Goal: Task Accomplishment & Management: Complete application form

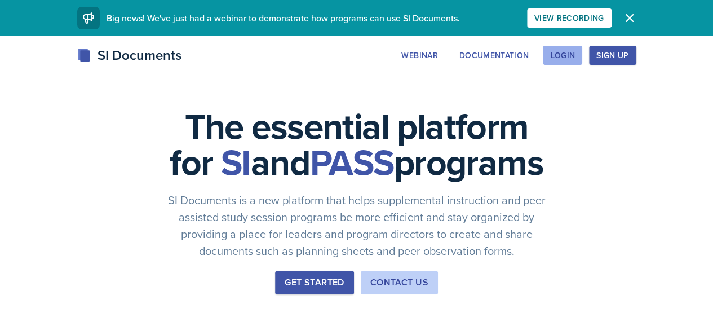
click at [582, 50] on button "Login" at bounding box center [561, 55] width 39 height 19
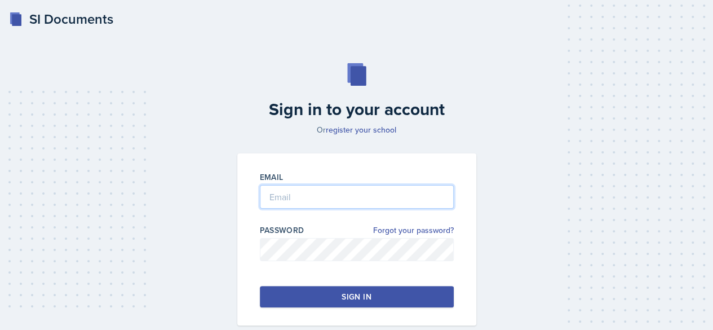
click at [350, 190] on input "email" at bounding box center [357, 197] width 194 height 24
type input "[EMAIL_ADDRESS][DOMAIN_NAME]"
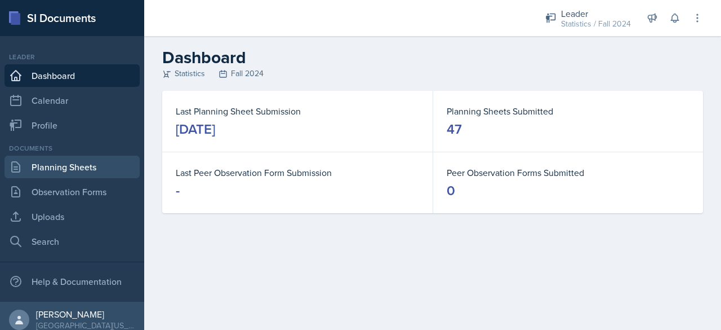
click at [46, 168] on link "Planning Sheets" at bounding box center [72, 166] width 135 height 23
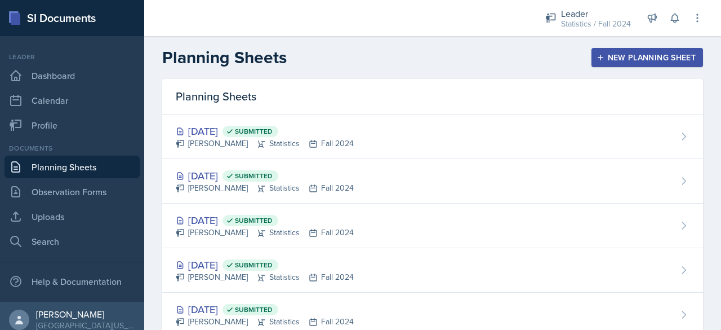
click at [657, 62] on div "New Planning Sheet" at bounding box center [647, 57] width 97 height 9
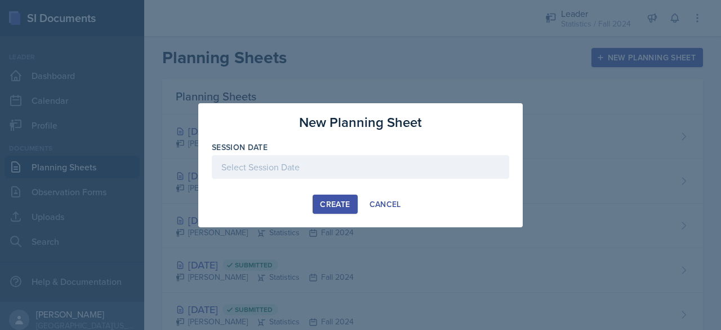
click at [405, 159] on div at bounding box center [360, 167] width 297 height 24
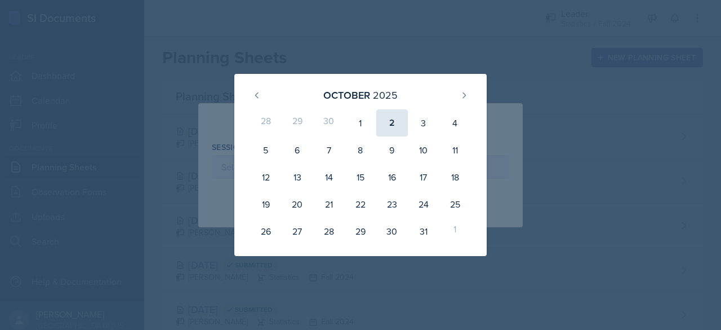
click at [395, 123] on div "2" at bounding box center [392, 122] width 32 height 27
type input "[DATE]"
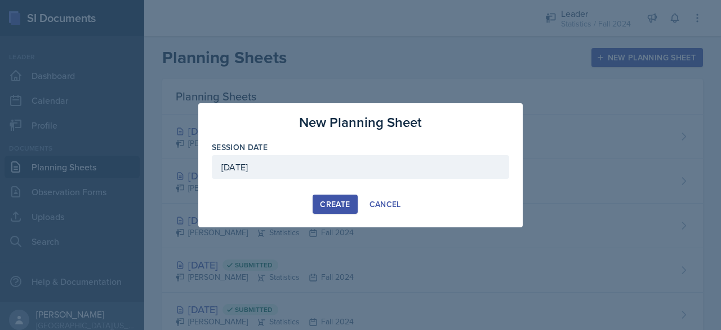
click at [340, 195] on button "Create" at bounding box center [335, 203] width 45 height 19
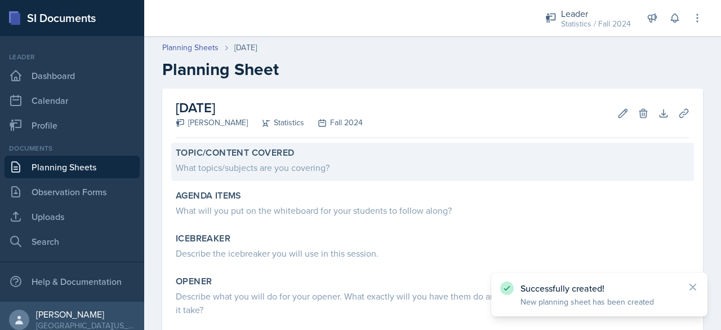
click at [277, 177] on div "Topic/Content Covered What topics/subjects are you covering?" at bounding box center [432, 162] width 523 height 38
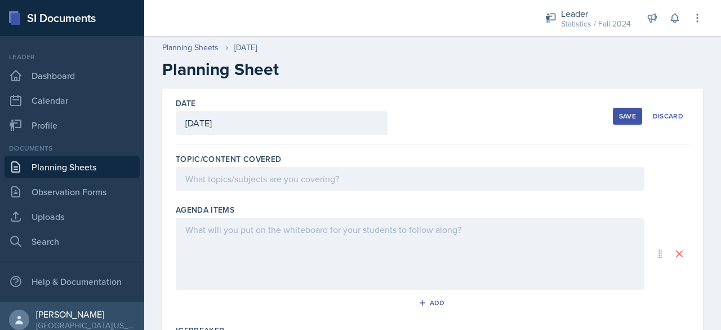
click at [277, 177] on div at bounding box center [410, 179] width 469 height 24
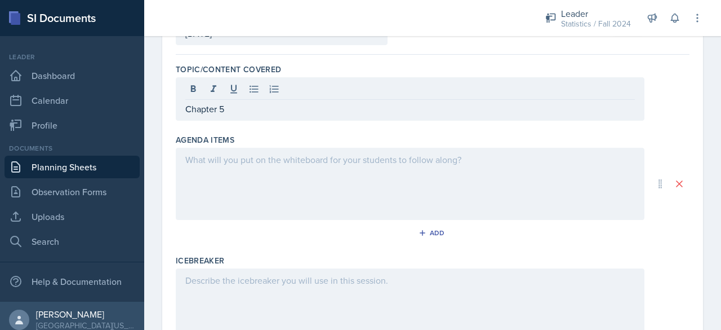
click at [264, 167] on div at bounding box center [410, 184] width 469 height 72
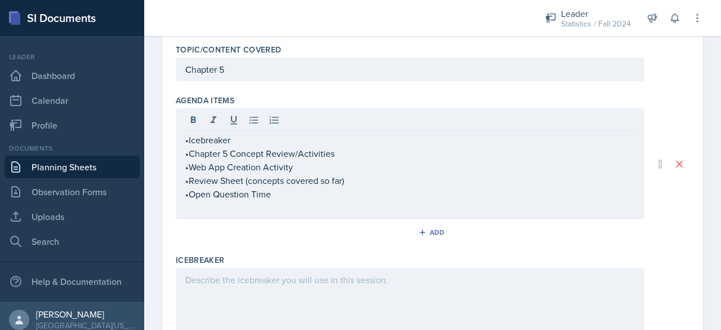
click at [343, 264] on div "Icebreaker" at bounding box center [433, 299] width 514 height 99
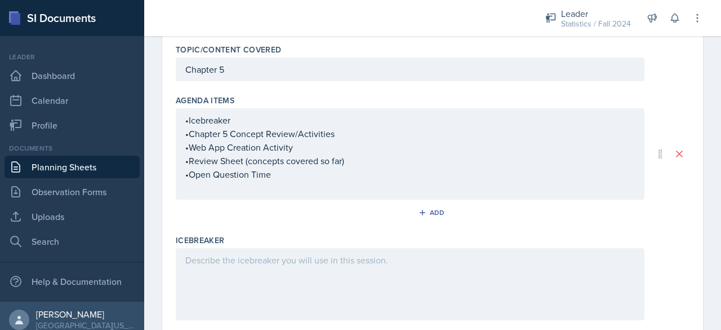
click at [352, 275] on div at bounding box center [410, 284] width 469 height 72
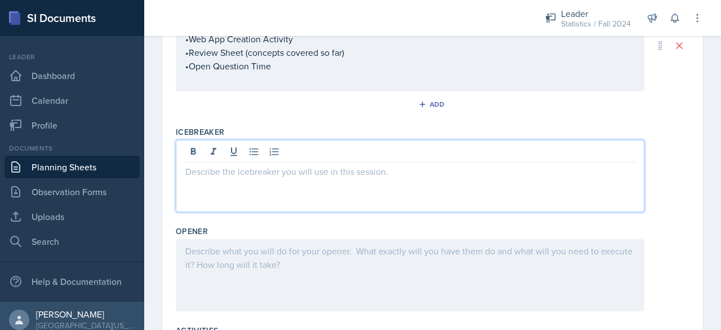
scroll to position [229, 0]
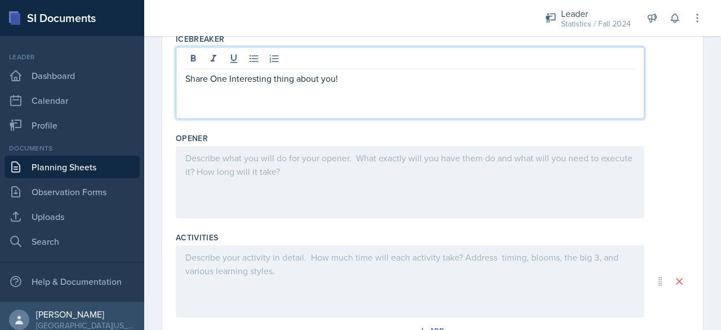
click at [310, 186] on div at bounding box center [410, 182] width 469 height 72
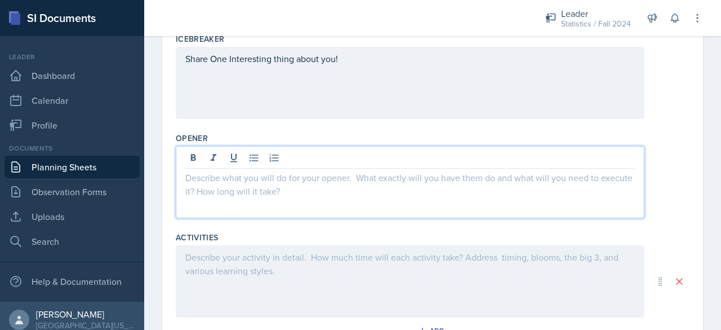
scroll to position [330, 0]
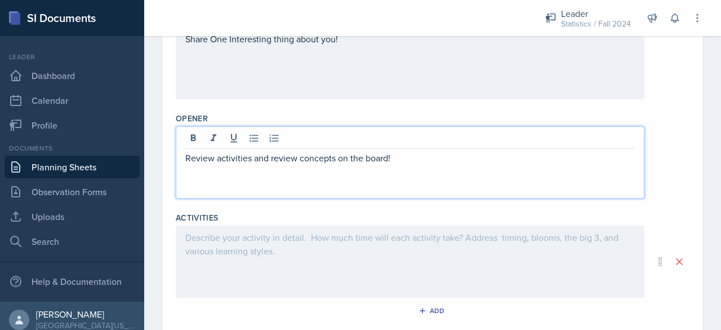
click at [272, 240] on div at bounding box center [410, 261] width 469 height 72
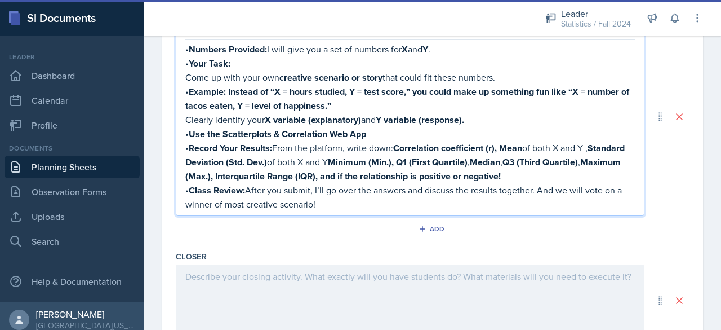
scroll to position [578, 0]
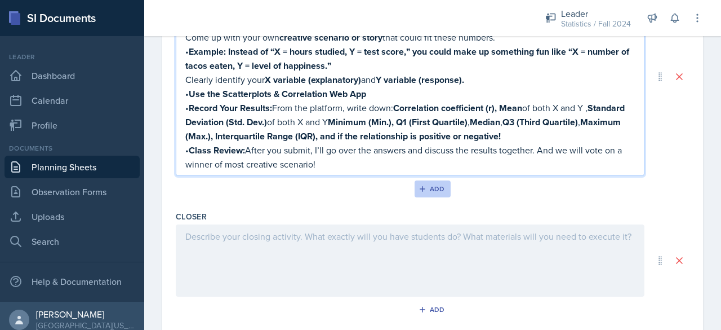
click at [424, 190] on button "Add" at bounding box center [433, 188] width 37 height 17
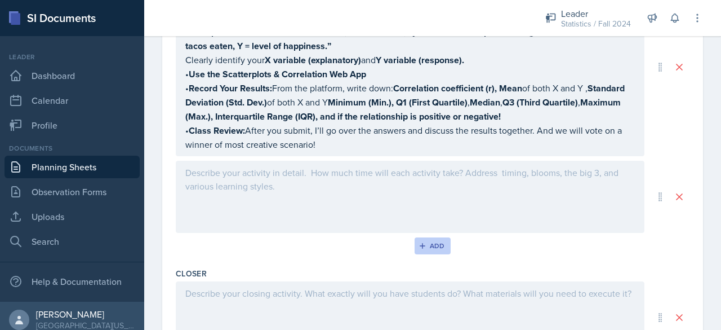
scroll to position [559, 0]
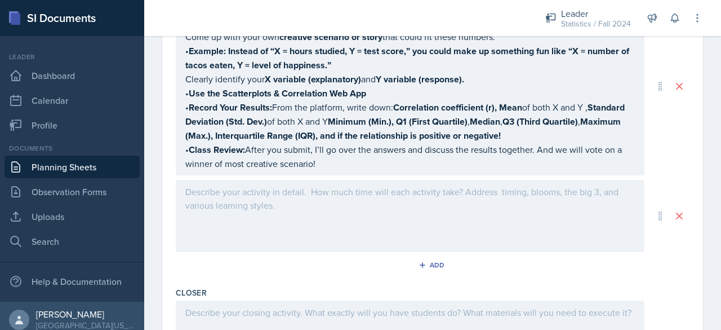
click at [373, 186] on div at bounding box center [410, 216] width 469 height 72
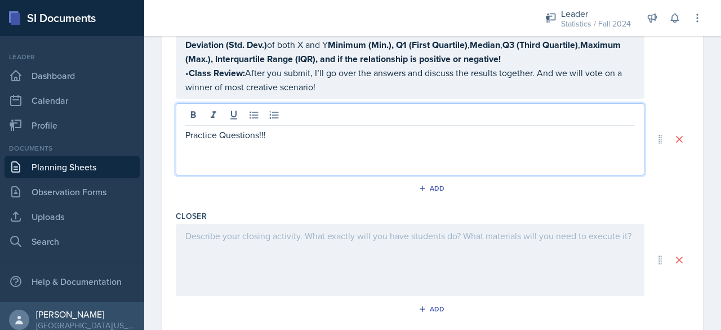
scroll to position [637, 0]
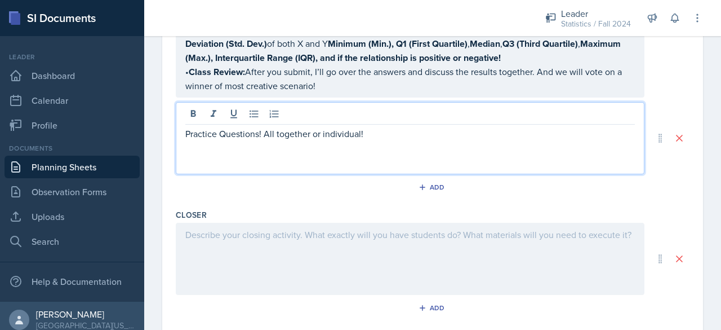
click at [296, 226] on div at bounding box center [410, 259] width 469 height 72
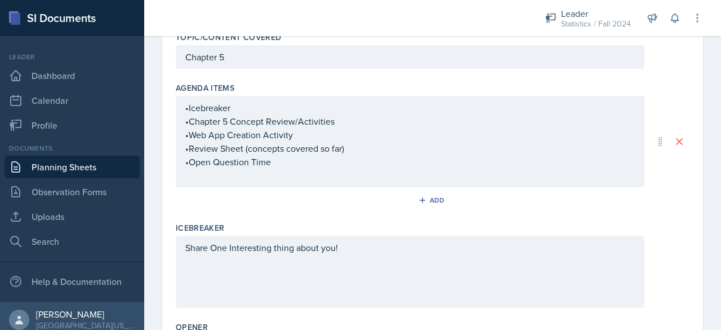
scroll to position [0, 0]
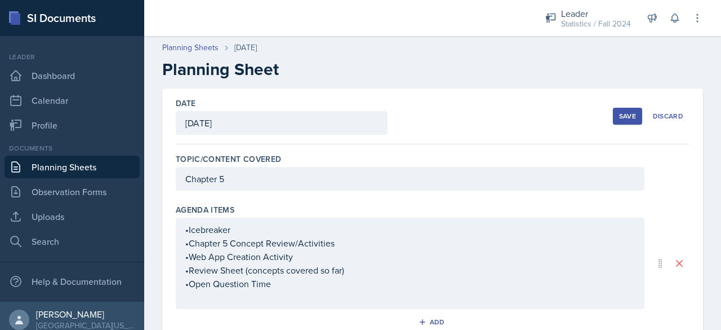
click at [619, 115] on div "Save" at bounding box center [627, 116] width 17 height 9
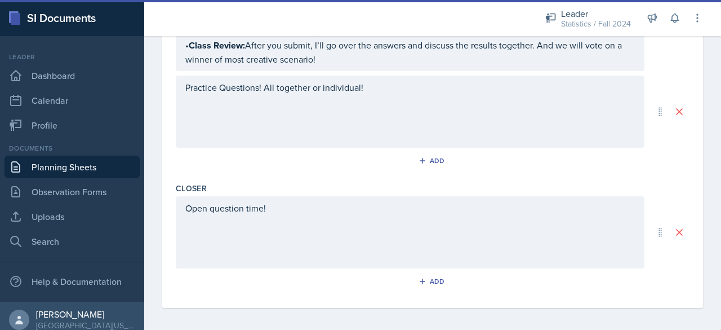
scroll to position [367, 0]
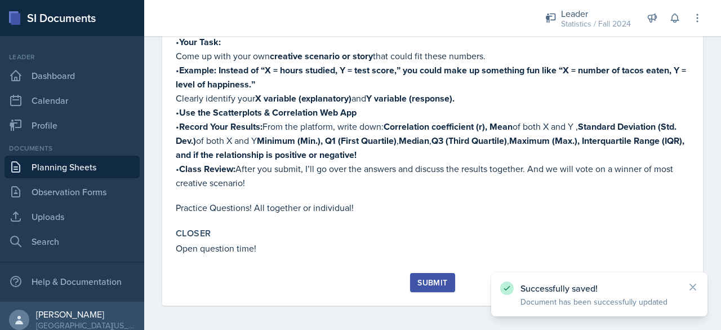
click at [422, 273] on button "Submit" at bounding box center [432, 282] width 45 height 19
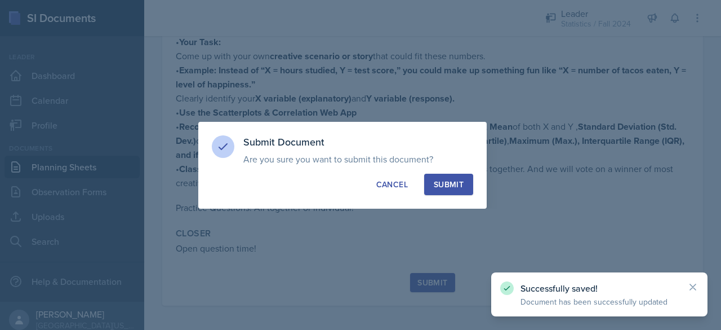
click at [461, 186] on div "Submit" at bounding box center [449, 184] width 30 height 11
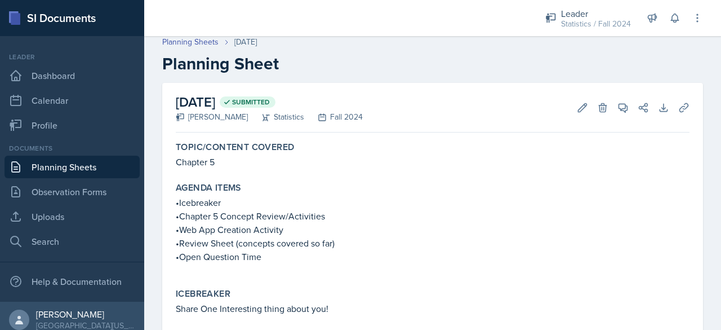
scroll to position [0, 0]
